Goal: Find contact information: Find contact information

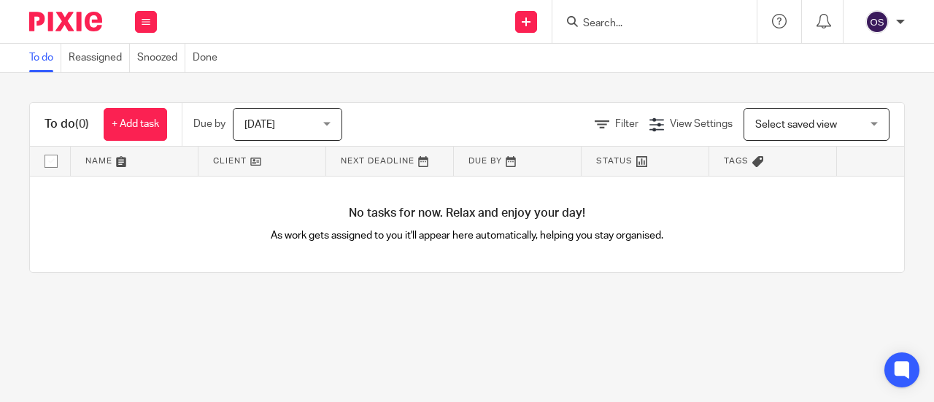
click at [622, 25] on input "Search" at bounding box center [646, 24] width 131 height 13
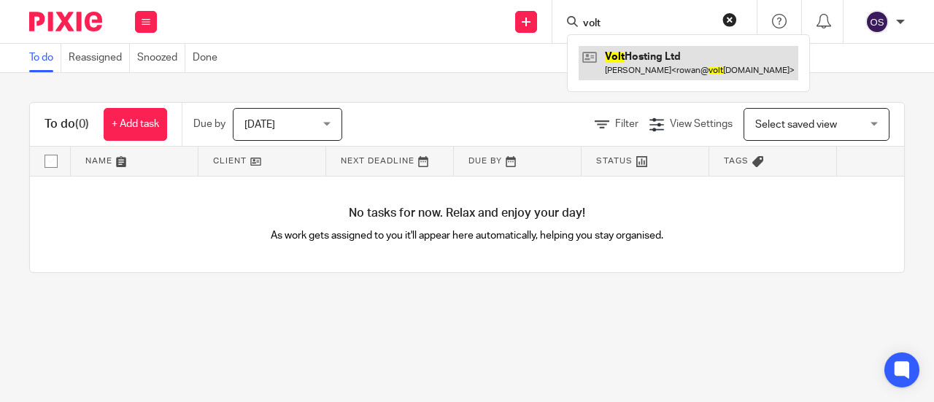
type input "volt"
click at [637, 47] on link at bounding box center [688, 63] width 220 height 34
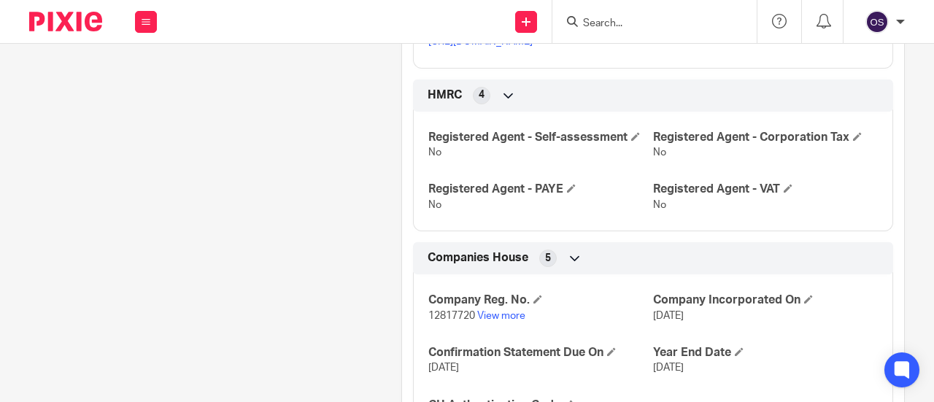
scroll to position [729, 0]
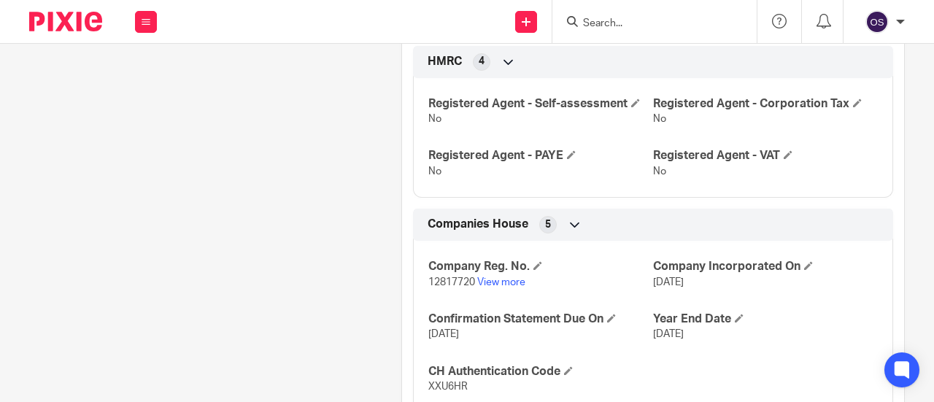
click at [446, 277] on span "12817720" at bounding box center [451, 282] width 47 height 10
copy p "12817720"
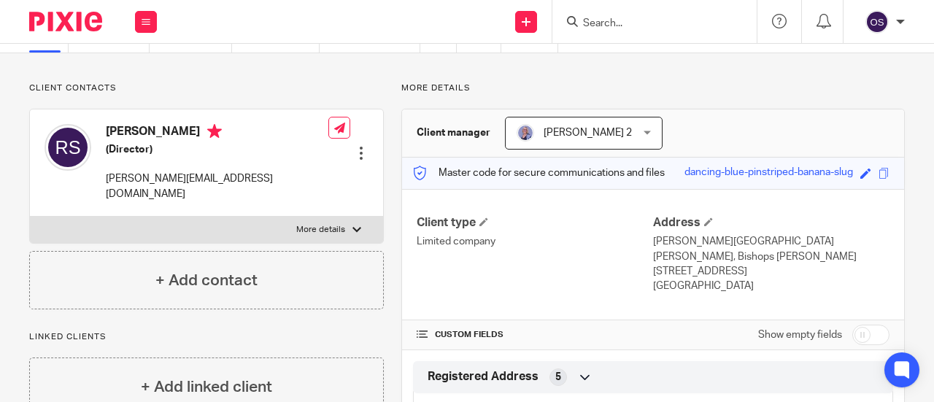
scroll to position [0, 0]
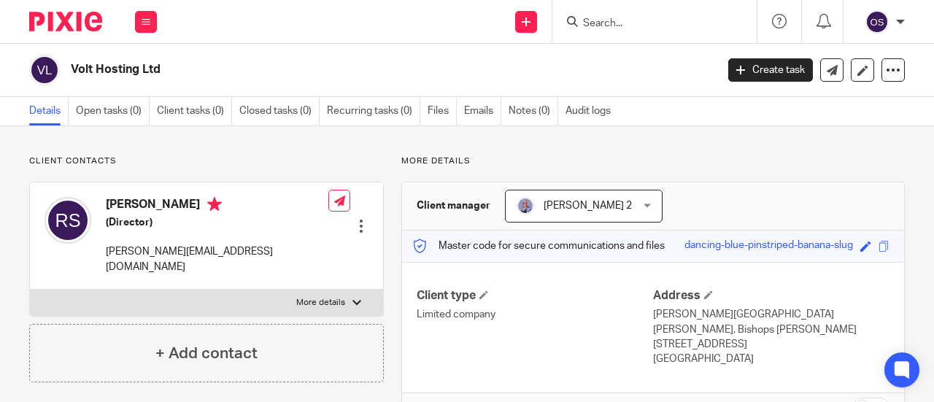
drag, startPoint x: 104, startPoint y: 199, endPoint x: 144, endPoint y: 201, distance: 40.2
click at [144, 201] on div "Rowan Scott (Director) rowan@volthosting.co.uk" at bounding box center [186, 236] width 284 height 92
copy h4 "Rowan"
click at [473, 107] on link "Emails" at bounding box center [482, 111] width 37 height 28
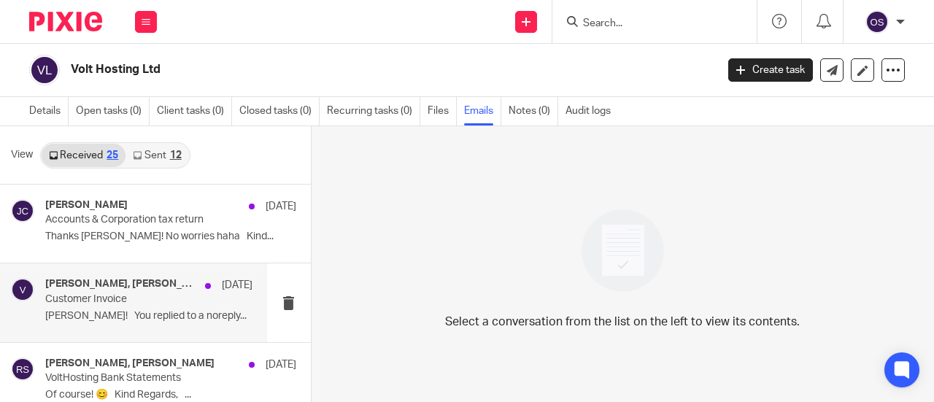
click at [128, 299] on p "Customer Invoice" at bounding box center [128, 299] width 166 height 12
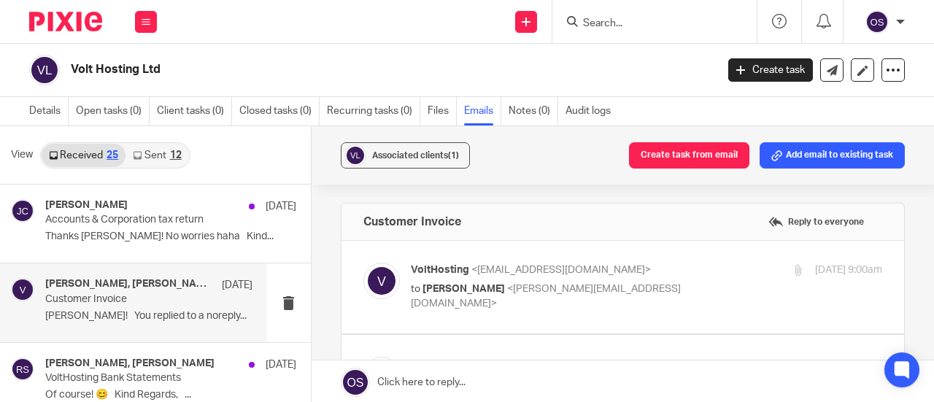
click at [674, 284] on p "to Jane Capel <jane@thinksmartaccounts.com>" at bounding box center [568, 297] width 314 height 30
checkbox input "true"
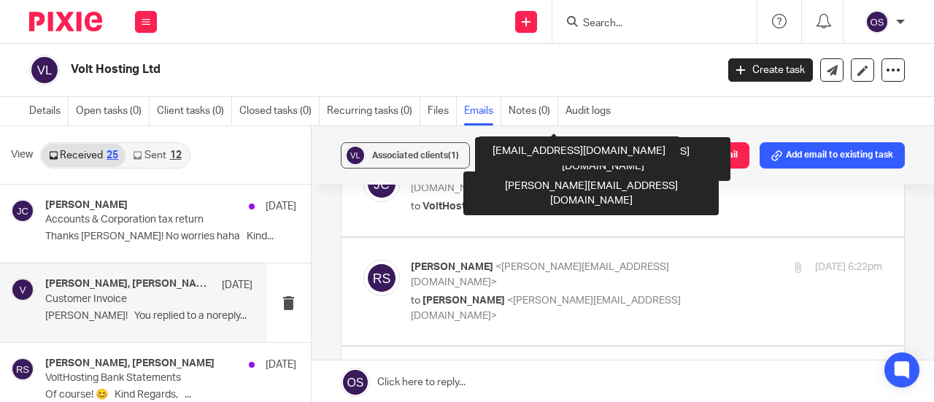
scroll to position [875, 0]
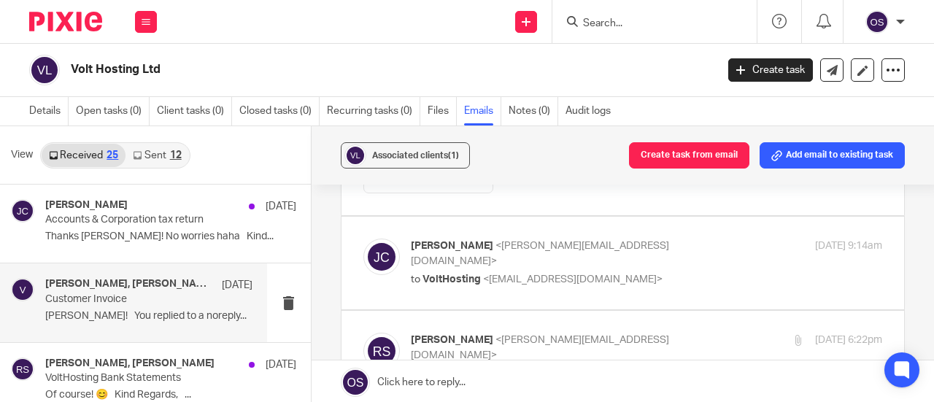
click at [666, 238] on p "Jane Capel <jane@thinksmartaccounts.com>" at bounding box center [568, 253] width 314 height 30
checkbox input "true"
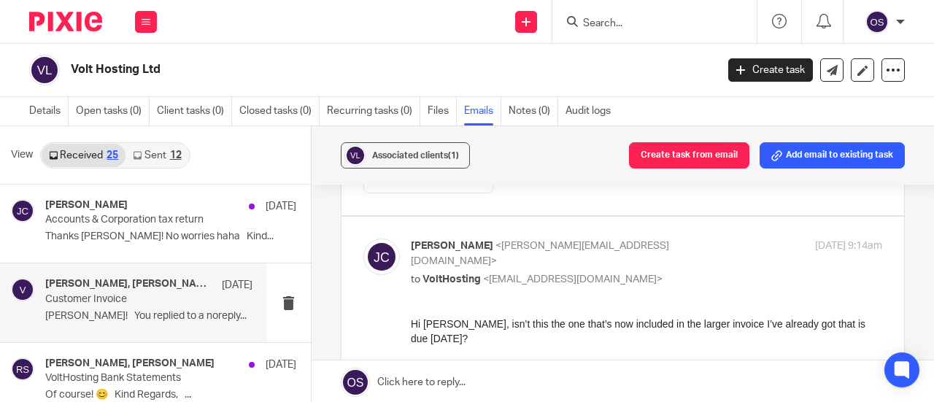
scroll to position [0, 0]
click at [53, 106] on link "Details" at bounding box center [48, 111] width 39 height 28
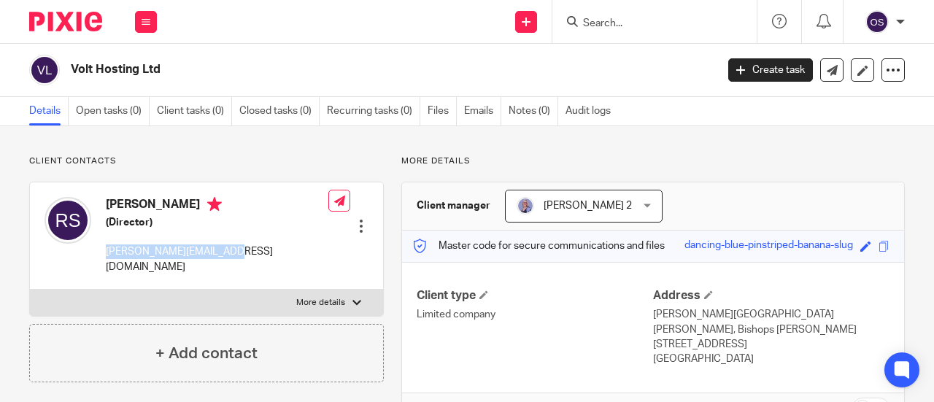
drag, startPoint x: 226, startPoint y: 249, endPoint x: 105, endPoint y: 233, distance: 122.2
click at [105, 233] on div "Rowan Scott (Director) rowan@volthosting.co.uk Edit contact Create client from …" at bounding box center [206, 235] width 353 height 107
copy p "[PERSON_NAME][EMAIL_ADDRESS][DOMAIN_NAME]"
